Goal: Communication & Community: Answer question/provide support

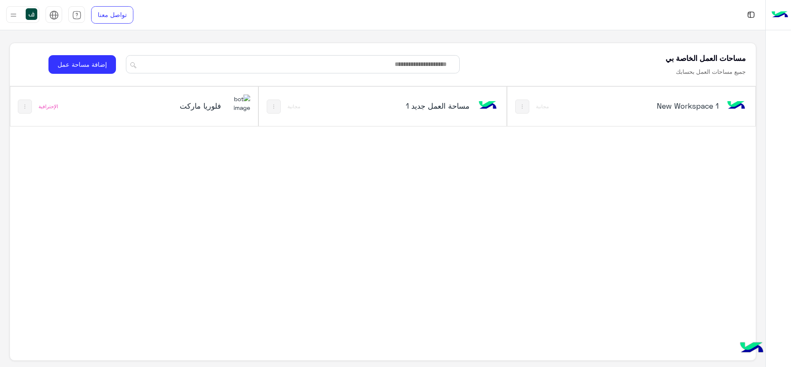
click at [207, 115] on div "فلوريا ماركت" at bounding box center [181, 106] width 140 height 24
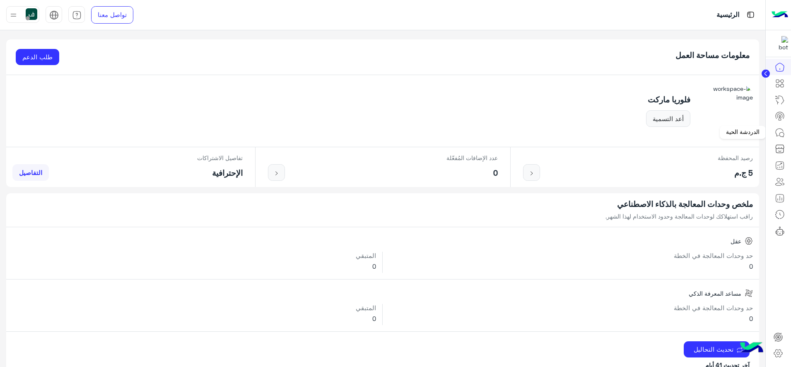
click at [784, 135] on icon at bounding box center [780, 133] width 10 height 10
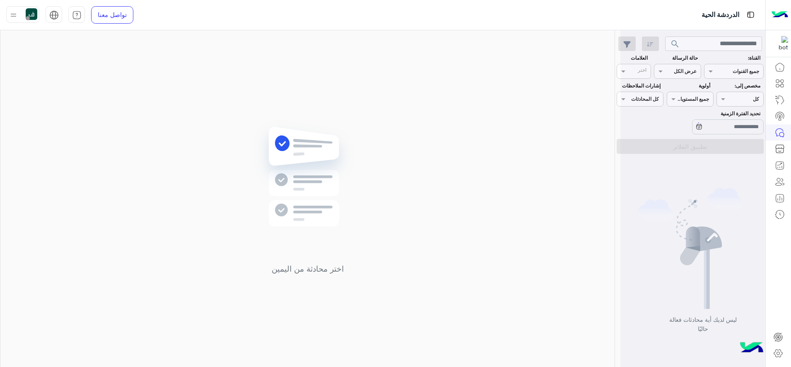
click at [694, 43] on div at bounding box center [693, 186] width 145 height 367
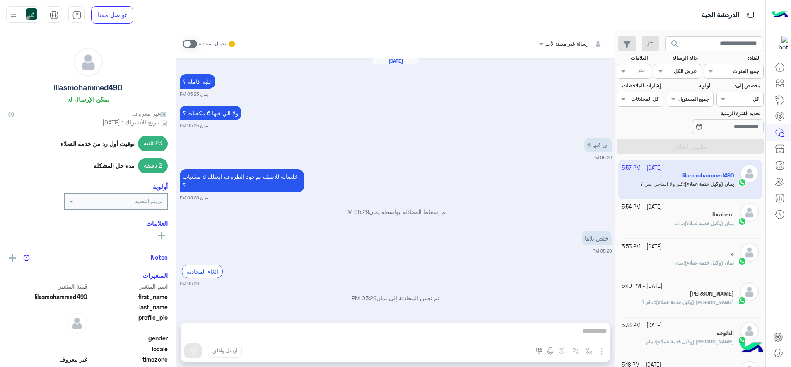
scroll to position [308, 0]
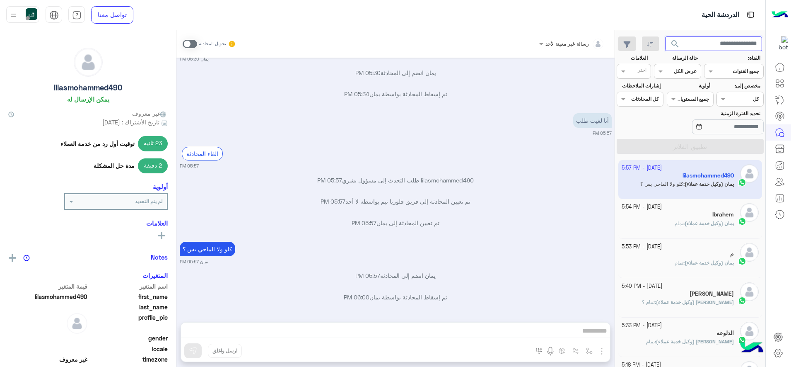
click at [708, 46] on input "text" at bounding box center [713, 43] width 97 height 15
paste input "*********"
type input "*********"
click at [665, 36] on button "search" at bounding box center [675, 45] width 20 height 18
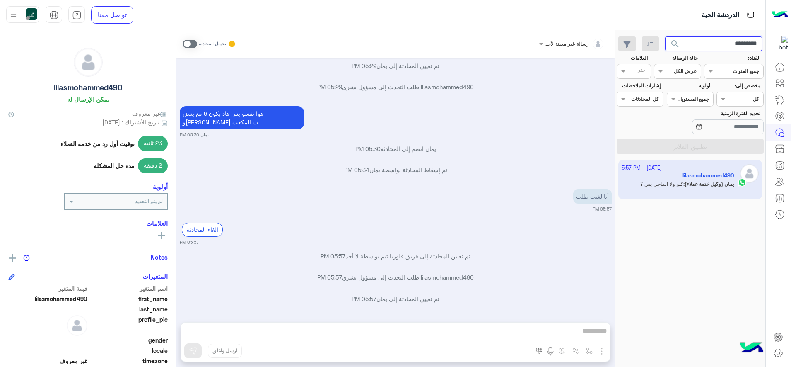
scroll to position [1048, 0]
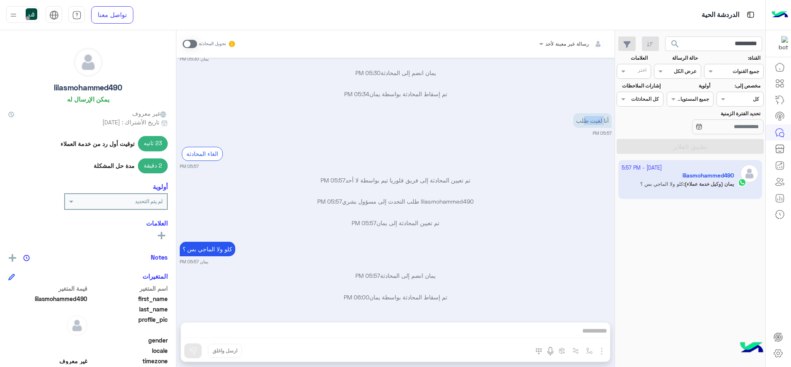
drag, startPoint x: 585, startPoint y: 119, endPoint x: 605, endPoint y: 119, distance: 19.9
click at [605, 119] on p "أنا لغيت طلب" at bounding box center [592, 120] width 39 height 15
drag, startPoint x: 605, startPoint y: 119, endPoint x: 562, endPoint y: 147, distance: 51.1
click at [562, 147] on div "الغاء المحادثة 05:57 PM" at bounding box center [396, 156] width 432 height 27
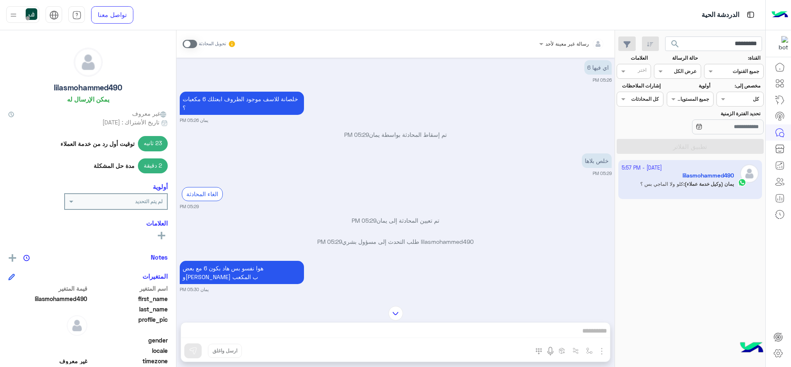
scroll to position [789, 0]
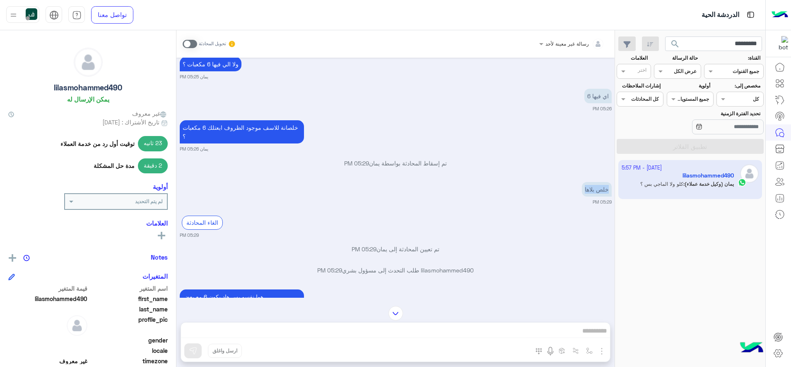
drag, startPoint x: 583, startPoint y: 190, endPoint x: 613, endPoint y: 191, distance: 29.9
click at [613, 191] on div "[DATE] تمام 03:29 PM كيلو رز كبسة بازيلا لبن 03:29 PM ل[PERSON_NAME] نوعو يمان …" at bounding box center [396, 178] width 438 height 240
drag, startPoint x: 613, startPoint y: 191, endPoint x: 496, endPoint y: 206, distance: 117.8
click at [494, 206] on div "[DATE] تمام 03:29 PM كيلو رز كبسة بازيلا لبن 03:29 PM ل[PERSON_NAME] نوعو يمان …" at bounding box center [396, 178] width 438 height 240
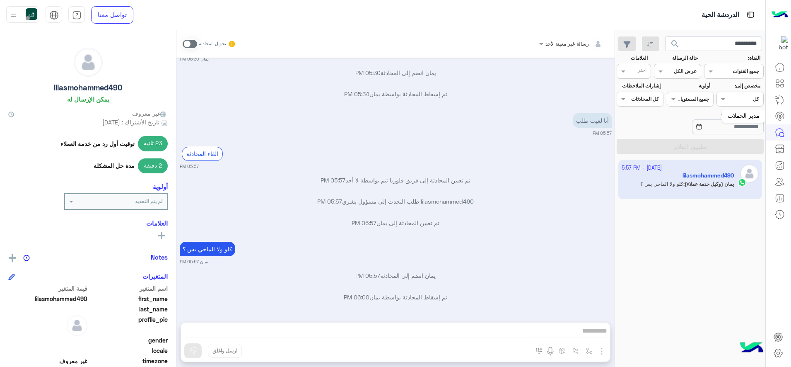
scroll to position [1069, 0]
